Goal: Complete application form: Complete application form

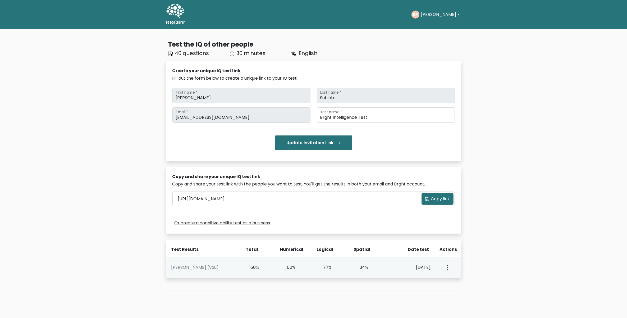
click at [447, 266] on circle "button" at bounding box center [447, 265] width 1 height 1
click at [447, 268] on circle "button" at bounding box center [447, 267] width 1 height 1
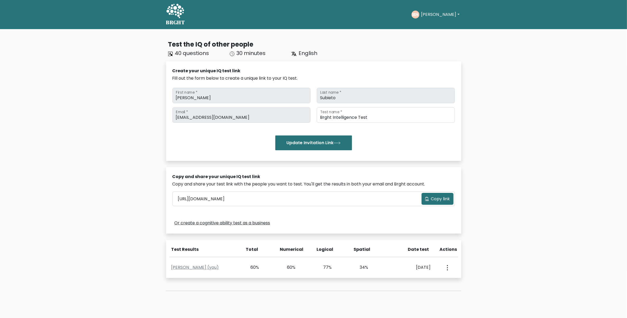
click at [440, 197] on span "Copy link" at bounding box center [440, 199] width 19 height 6
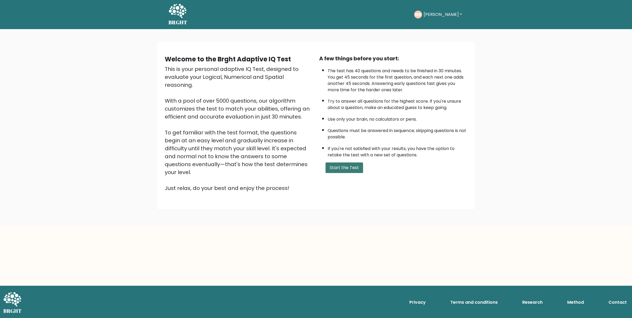
click at [342, 163] on button "Start the Test" at bounding box center [344, 167] width 38 height 11
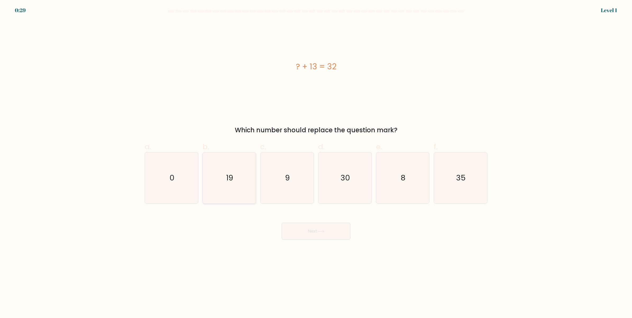
click at [228, 196] on icon "19" at bounding box center [228, 177] width 51 height 51
click at [316, 162] on input "b. 19" at bounding box center [316, 160] width 0 height 3
radio input "true"
click at [317, 233] on button "Next" at bounding box center [315, 231] width 69 height 17
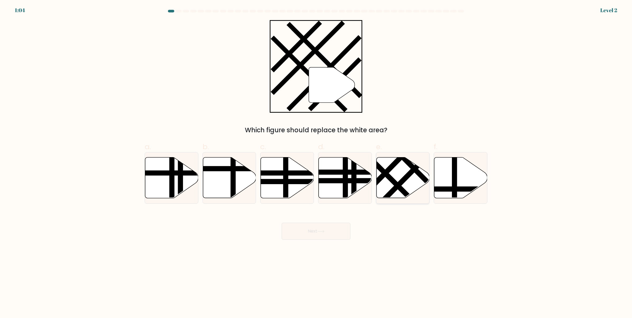
click at [384, 183] on icon at bounding box center [402, 177] width 53 height 41
click at [316, 162] on input "e." at bounding box center [316, 160] width 0 height 3
radio input "true"
click at [323, 228] on button "Next" at bounding box center [315, 231] width 69 height 17
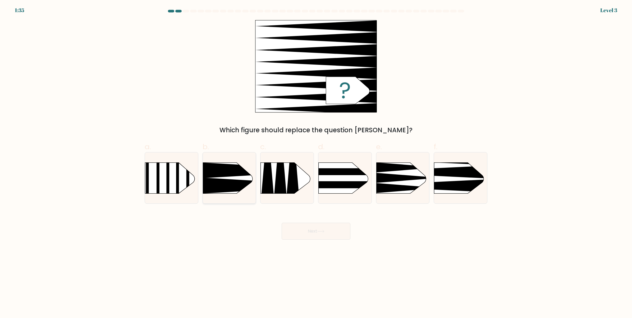
click at [239, 176] on icon at bounding box center [270, 170] width 138 height 16
click at [316, 162] on input "b." at bounding box center [316, 160] width 0 height 3
radio input "true"
click at [302, 235] on button "Next" at bounding box center [315, 231] width 69 height 17
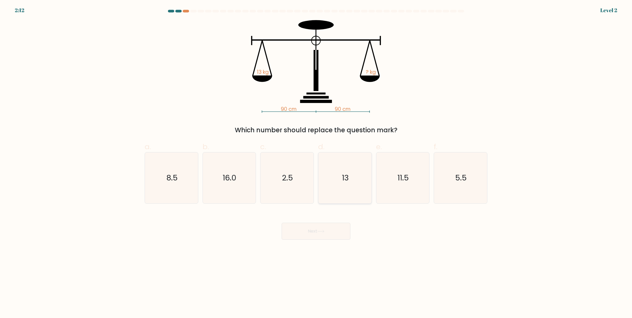
click at [335, 189] on icon "13" at bounding box center [344, 177] width 51 height 51
click at [316, 162] on input "d. 13" at bounding box center [316, 160] width 0 height 3
radio input "true"
click at [307, 234] on button "Next" at bounding box center [315, 231] width 69 height 17
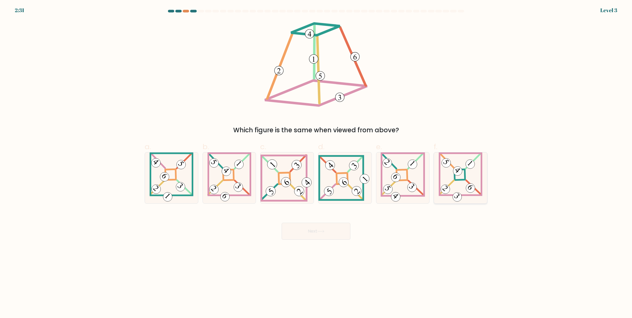
click at [457, 193] on 860 at bounding box center [457, 197] width 13 height 13
click at [316, 162] on input "f." at bounding box center [316, 160] width 0 height 3
radio input "true"
click at [336, 233] on button "Next" at bounding box center [315, 231] width 69 height 17
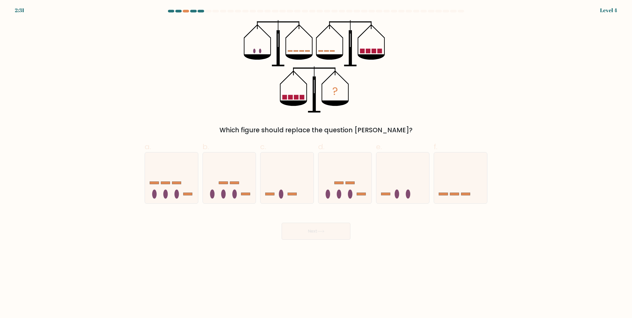
drag, startPoint x: 336, startPoint y: 233, endPoint x: 392, endPoint y: 279, distance: 72.4
click at [392, 279] on body "2:31 Level 4" at bounding box center [316, 159] width 632 height 318
click at [414, 191] on icon at bounding box center [402, 178] width 53 height 44
click at [316, 162] on input "e." at bounding box center [316, 160] width 0 height 3
radio input "true"
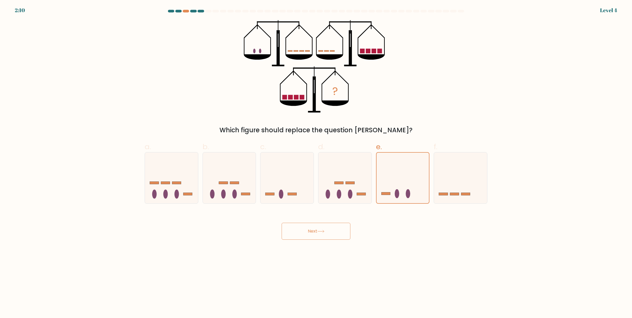
click at [332, 227] on button "Next" at bounding box center [315, 231] width 69 height 17
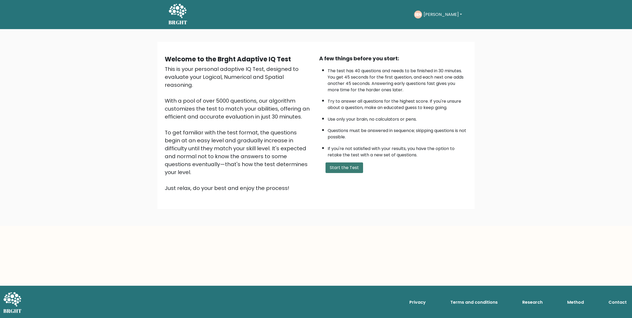
click at [340, 169] on button "Start the Test" at bounding box center [344, 167] width 38 height 11
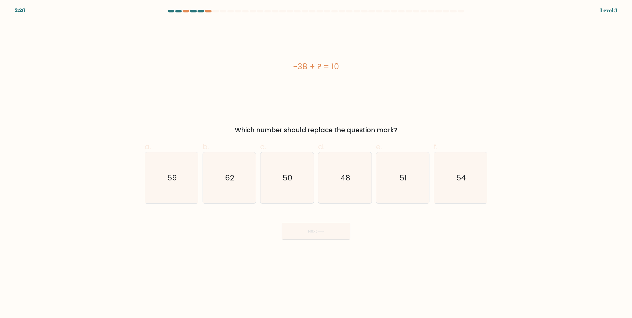
click at [340, 169] on icon "48" at bounding box center [344, 177] width 51 height 51
click at [316, 162] on input "d. 48" at bounding box center [316, 160] width 0 height 3
radio input "true"
click at [322, 234] on button "Next" at bounding box center [315, 231] width 69 height 17
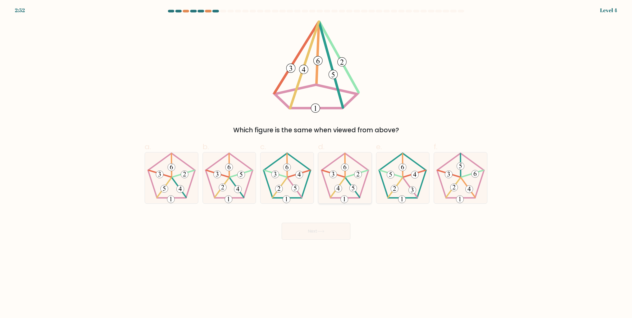
click at [345, 173] on 238 at bounding box center [345, 165] width 0 height 23
click at [316, 162] on input "d." at bounding box center [316, 160] width 0 height 3
radio input "true"
click at [317, 228] on button "Next" at bounding box center [315, 231] width 69 height 17
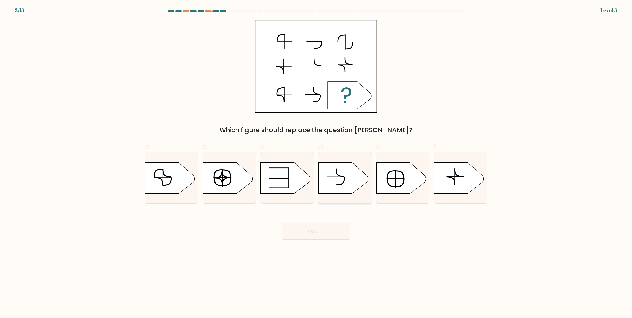
click at [335, 181] on icon at bounding box center [343, 177] width 50 height 31
click at [316, 162] on input "d." at bounding box center [316, 160] width 0 height 3
radio input "true"
click at [336, 225] on button "Next" at bounding box center [315, 231] width 69 height 17
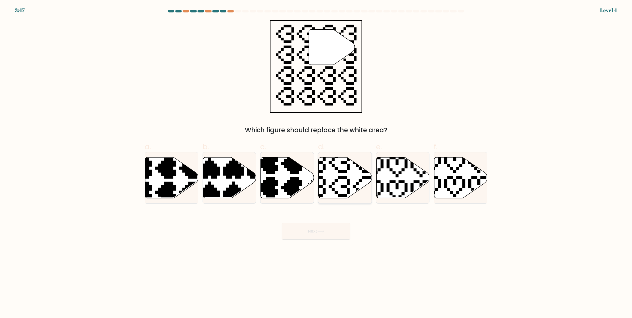
click at [345, 188] on icon at bounding box center [344, 177] width 53 height 41
click at [316, 162] on input "d." at bounding box center [316, 160] width 0 height 3
radio input "true"
click at [332, 230] on button "Next" at bounding box center [315, 231] width 69 height 17
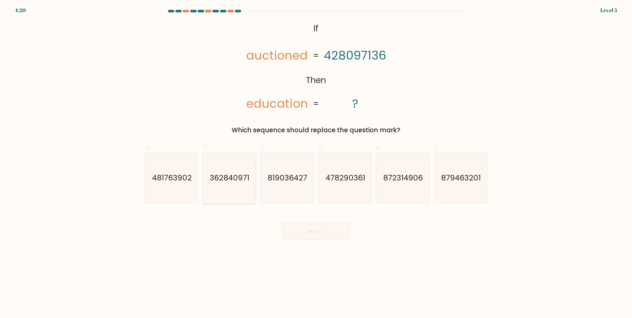
click at [240, 182] on text "362840971" at bounding box center [230, 178] width 40 height 11
click at [316, 162] on input "b. 362840971" at bounding box center [316, 160] width 0 height 3
radio input "true"
click at [306, 225] on button "Next" at bounding box center [315, 231] width 69 height 17
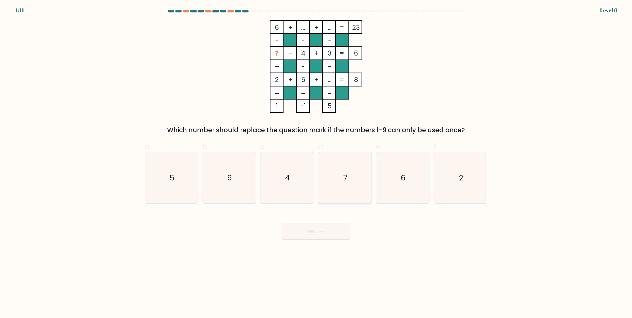
click at [338, 188] on icon "7" at bounding box center [344, 177] width 51 height 51
click at [316, 162] on input "d. 7" at bounding box center [316, 160] width 0 height 3
radio input "true"
click at [334, 232] on button "Next" at bounding box center [315, 231] width 69 height 17
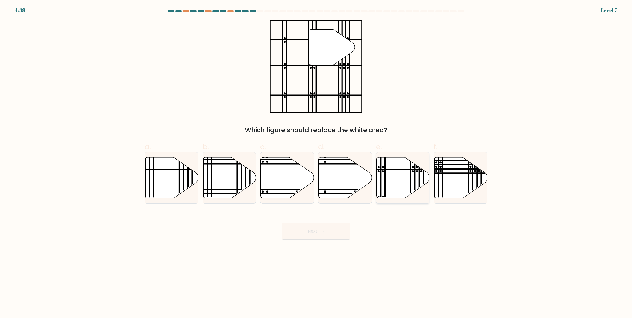
click at [379, 189] on icon at bounding box center [402, 177] width 53 height 41
click at [316, 162] on input "e." at bounding box center [316, 160] width 0 height 3
radio input "true"
click at [333, 230] on button "Next" at bounding box center [315, 231] width 69 height 17
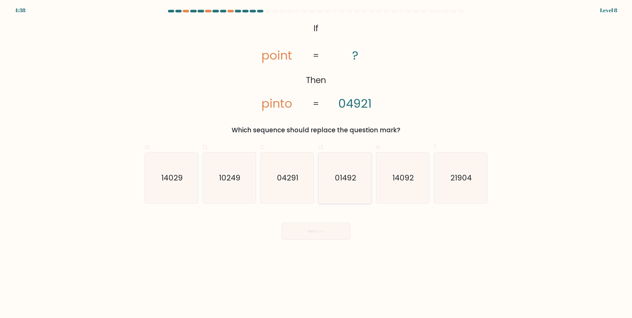
click at [344, 170] on icon "01492" at bounding box center [344, 177] width 51 height 51
click at [316, 162] on input "d. 01492" at bounding box center [316, 160] width 0 height 3
radio input "true"
click at [341, 235] on button "Next" at bounding box center [315, 231] width 69 height 17
